Goal: Check status: Check status

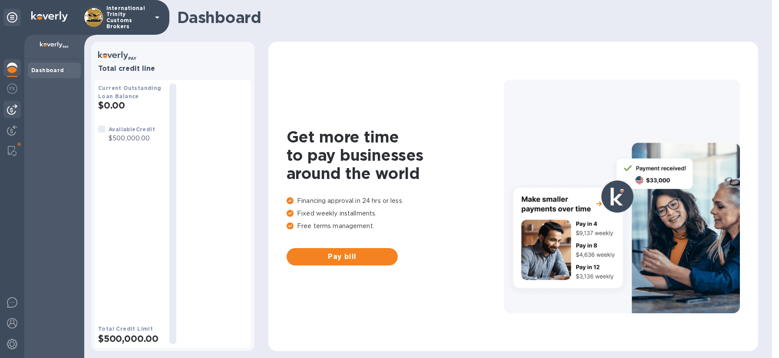
click at [12, 107] on img at bounding box center [12, 109] width 10 height 10
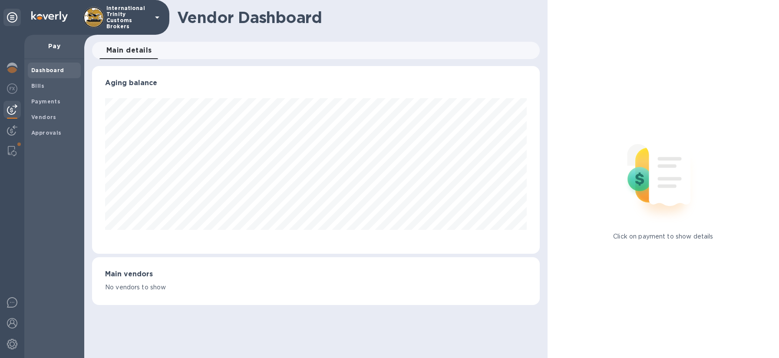
scroll to position [188, 447]
click at [46, 115] on b "Vendors" at bounding box center [43, 117] width 25 height 7
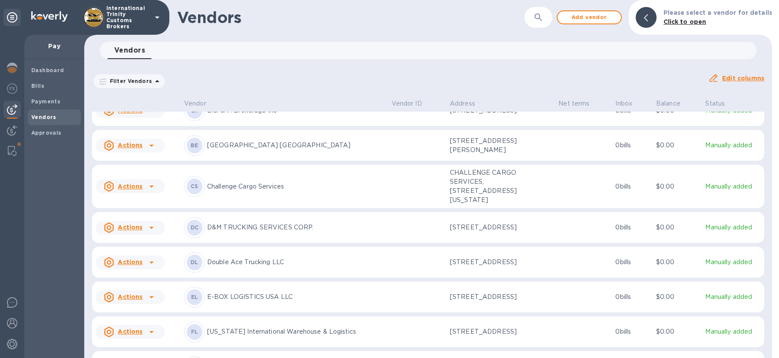
scroll to position [217, 0]
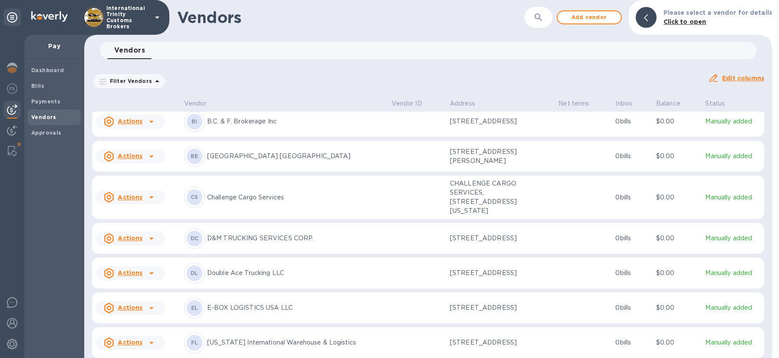
click at [272, 146] on div "BE [GEOGRAPHIC_DATA] [GEOGRAPHIC_DATA]" at bounding box center [284, 156] width 201 height 21
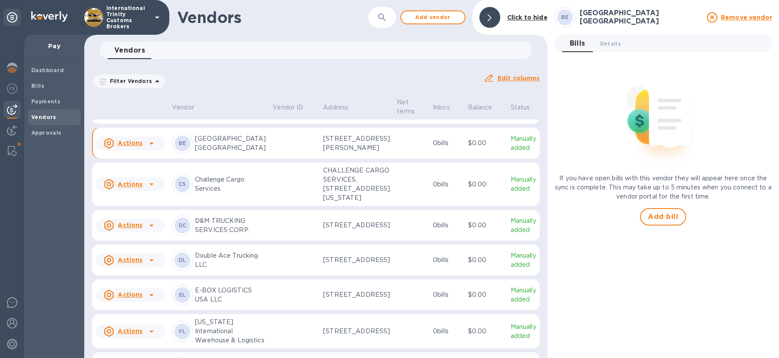
scroll to position [223, 0]
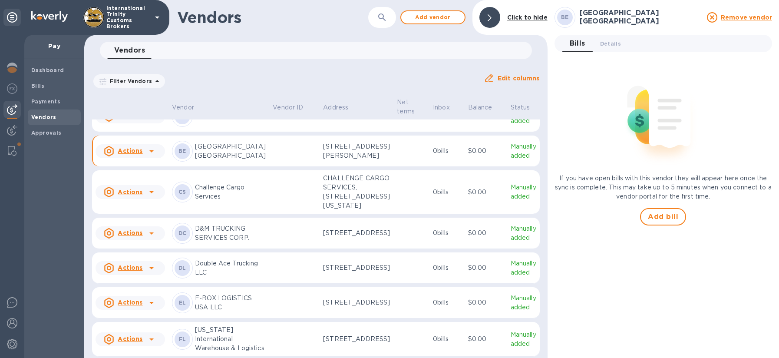
click at [297, 167] on td at bounding box center [294, 151] width 50 height 31
click at [272, 167] on td at bounding box center [294, 151] width 50 height 31
click at [146, 156] on icon at bounding box center [151, 151] width 10 height 10
click at [194, 195] on div at bounding box center [389, 179] width 779 height 358
drag, startPoint x: 194, startPoint y: 197, endPoint x: 215, endPoint y: 195, distance: 21.4
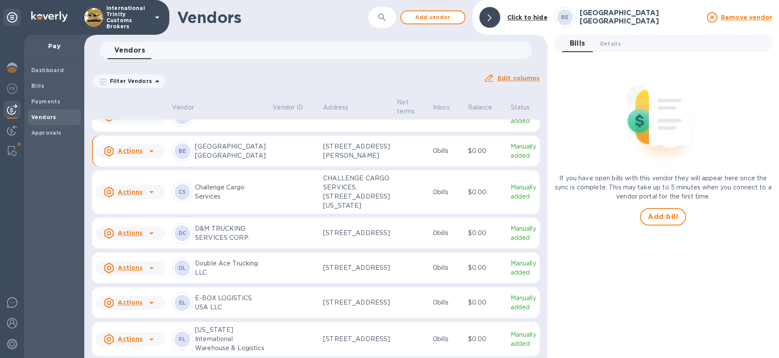
click at [194, 162] on div "BE [GEOGRAPHIC_DATA] [GEOGRAPHIC_DATA]" at bounding box center [219, 151] width 94 height 21
click at [255, 160] on p "[GEOGRAPHIC_DATA] [GEOGRAPHIC_DATA]" at bounding box center [230, 151] width 71 height 18
click at [312, 167] on td at bounding box center [294, 151] width 50 height 31
click at [205, 160] on p "[GEOGRAPHIC_DATA] [GEOGRAPHIC_DATA]" at bounding box center [230, 151] width 71 height 18
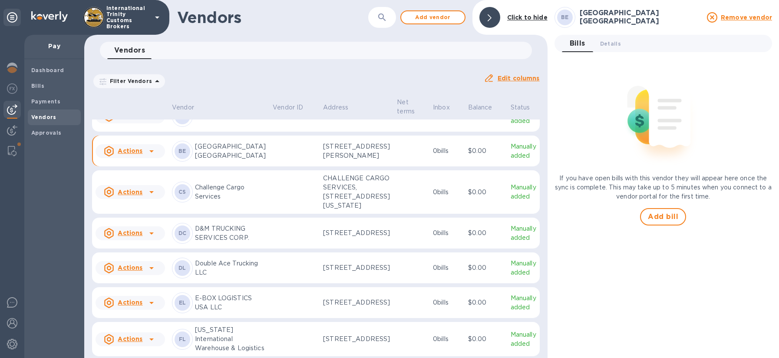
click at [169, 167] on td "BE [GEOGRAPHIC_DATA] [GEOGRAPHIC_DATA]" at bounding box center [219, 151] width 101 height 31
click at [155, 156] on icon at bounding box center [151, 151] width 10 height 10
click at [153, 197] on div at bounding box center [389, 179] width 779 height 358
click at [106, 156] on icon at bounding box center [109, 151] width 10 height 10
click at [175, 195] on div at bounding box center [389, 179] width 779 height 358
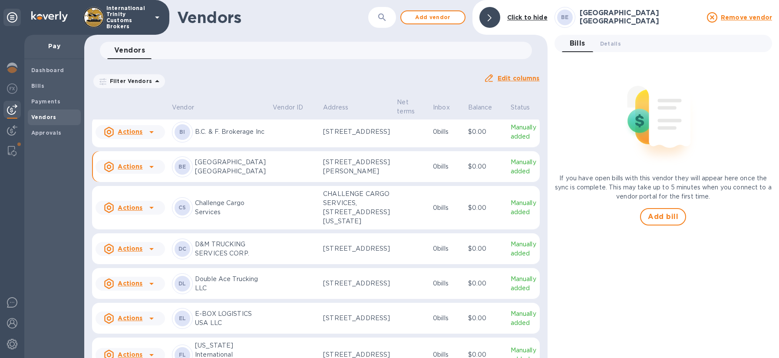
scroll to position [170, 0]
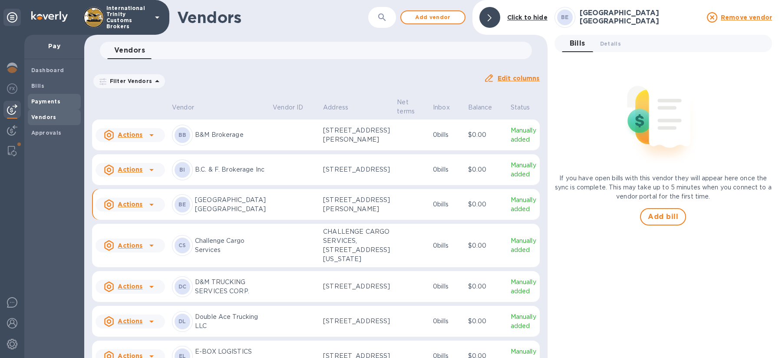
click at [43, 99] on b "Payments" at bounding box center [45, 101] width 29 height 7
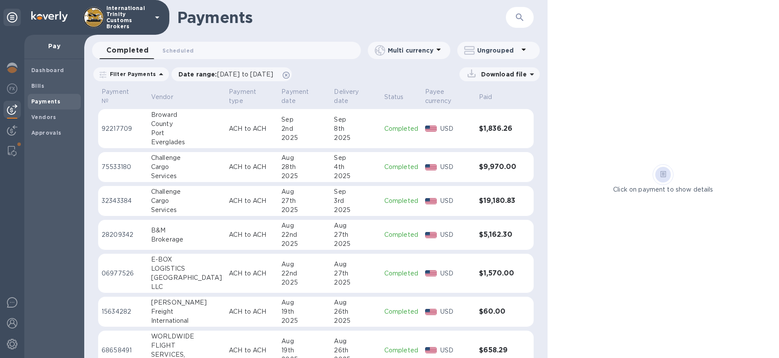
click at [225, 136] on td "ACH to ACH" at bounding box center [251, 129] width 53 height 40
